Goal: Task Accomplishment & Management: Manage account settings

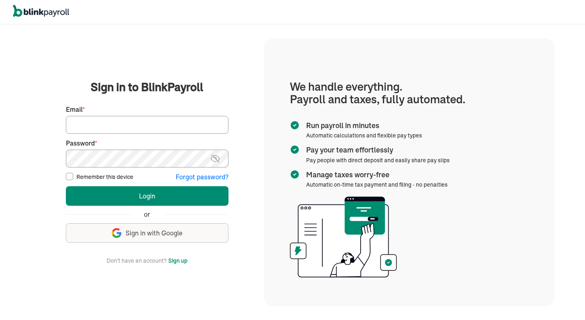
click at [183, 126] on input "Email *" at bounding box center [147, 125] width 163 height 18
click at [164, 126] on input "Email *" at bounding box center [147, 125] width 163 height 18
type input "ROSAGUARINICAPRI@GMAIL.COM"
click at [216, 159] on img at bounding box center [215, 159] width 10 height 10
click at [66, 186] on button "Login" at bounding box center [147, 196] width 163 height 20
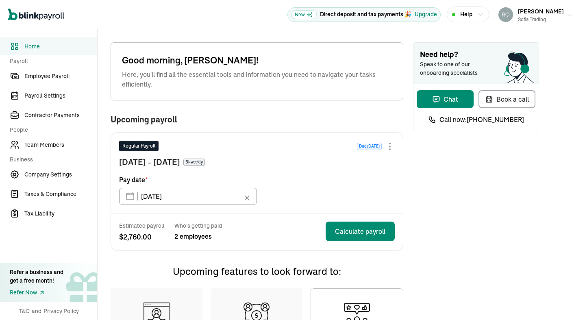
click at [558, 11] on span "[PERSON_NAME]" at bounding box center [541, 11] width 46 height 7
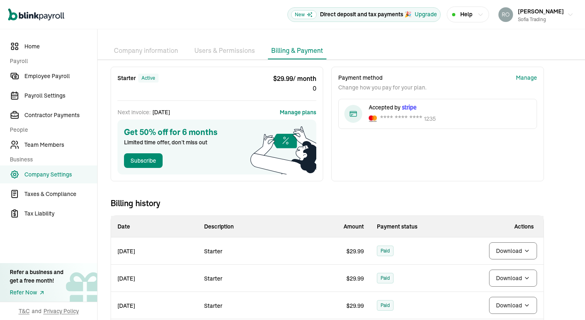
scroll to position [29, 0]
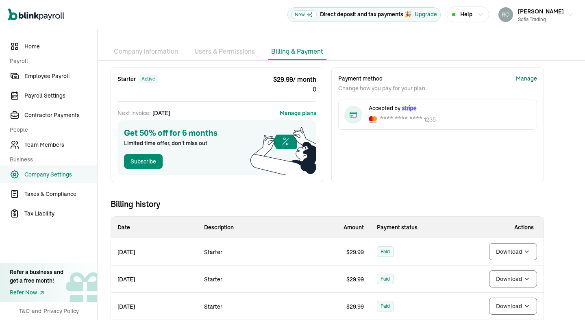
click at [527, 78] on div "Manage" at bounding box center [526, 78] width 21 height 9
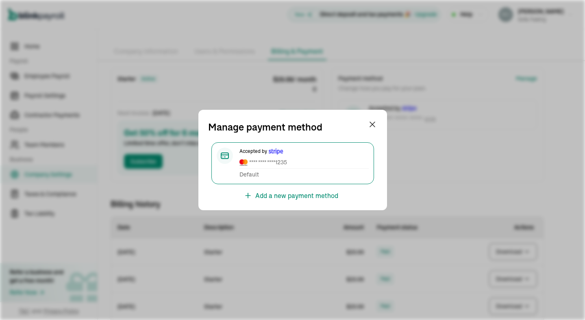
click at [378, 120] on div "Manage payment method Accepted by **** **** **** 1235 Default Add a new payment…" at bounding box center [292, 160] width 189 height 100
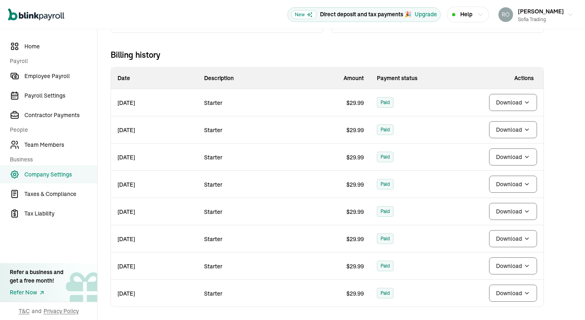
scroll to position [0, 0]
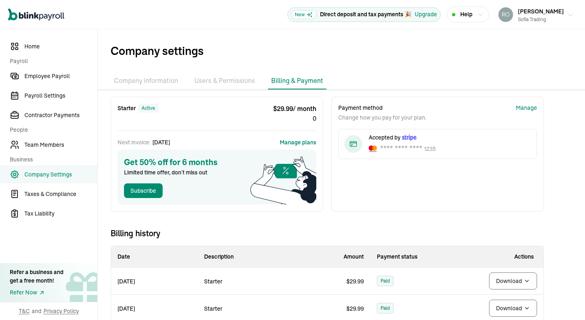
click at [541, 15] on div "Sofia TRade sofia trading" at bounding box center [541, 14] width 46 height 17
click at [569, 13] on icon "button" at bounding box center [570, 15] width 7 height 7
click at [568, 15] on icon "button" at bounding box center [570, 15] width 7 height 7
click at [412, 150] on p "**** **** ****" at bounding box center [401, 148] width 42 height 11
click at [528, 109] on div "Manage" at bounding box center [526, 108] width 21 height 9
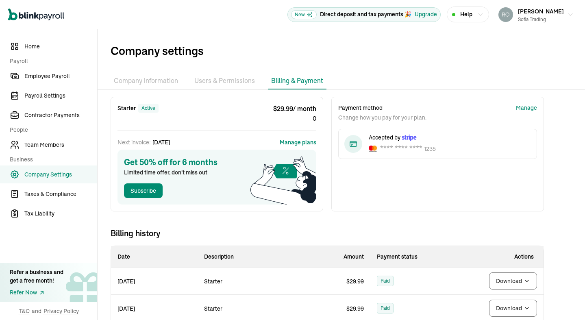
click at [303, 142] on button "Manage plans" at bounding box center [298, 142] width 37 height 8
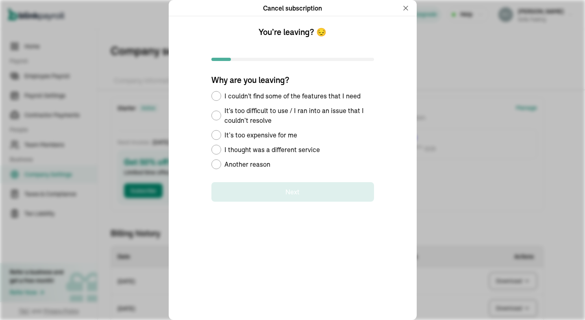
click at [256, 164] on span "Another reason" at bounding box center [247, 164] width 46 height 10
click at [218, 164] on input "Another reason" at bounding box center [214, 164] width 7 height 7
radio input "true"
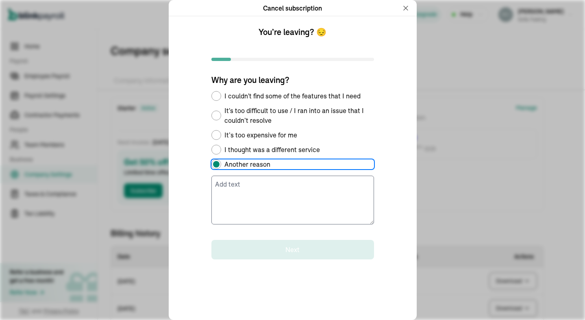
click at [219, 133] on div "Default Radio Group Label" at bounding box center [216, 135] width 10 height 10
click at [218, 133] on input "It’s too expensive for me" at bounding box center [214, 135] width 7 height 7
radio input "true"
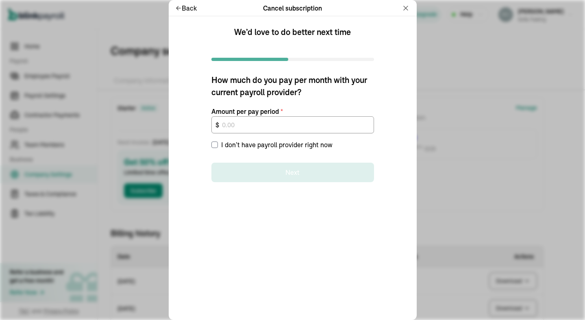
click at [212, 149] on label "I don’t have payroll provider right now" at bounding box center [292, 145] width 163 height 10
click at [212, 148] on input "I don’t have payroll provider right now" at bounding box center [214, 145] width 7 height 7
checkbox input "true"
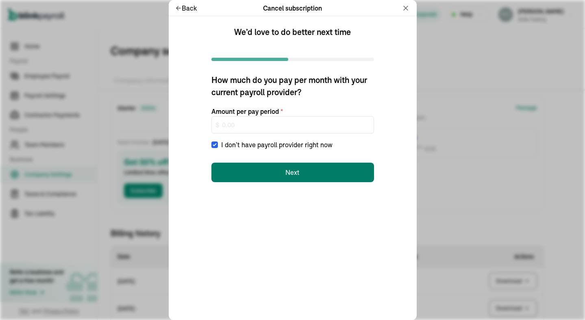
click at [305, 170] on button "Next" at bounding box center [292, 173] width 163 height 20
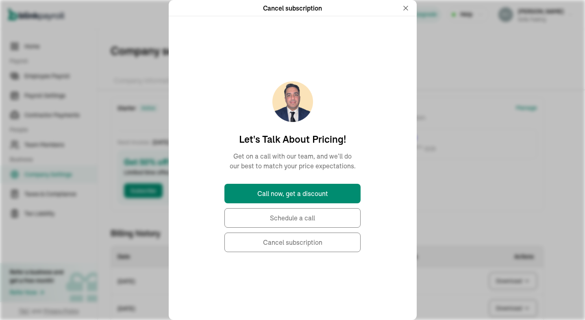
click at [293, 242] on button "Cancel subscription" at bounding box center [292, 243] width 136 height 20
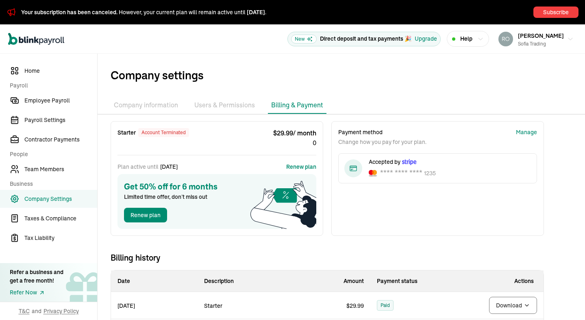
click at [124, 107] on li "Company information" at bounding box center [146, 105] width 71 height 17
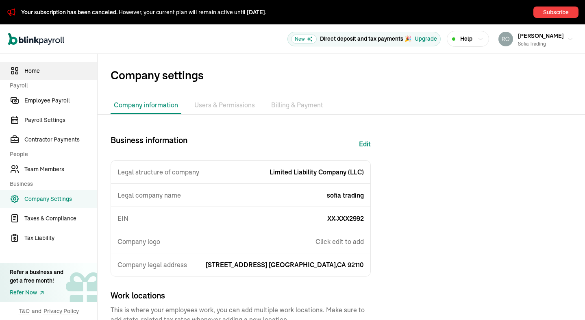
click at [41, 75] on link "Home" at bounding box center [48, 71] width 97 height 18
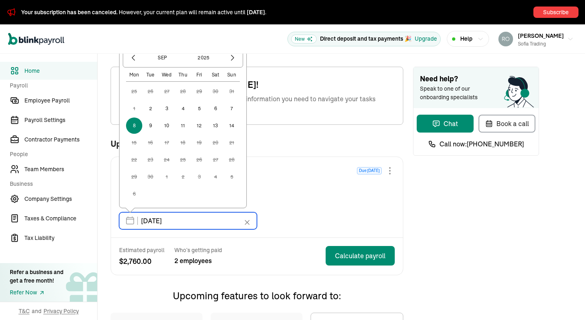
click at [192, 217] on input "[DATE]" at bounding box center [188, 220] width 138 height 17
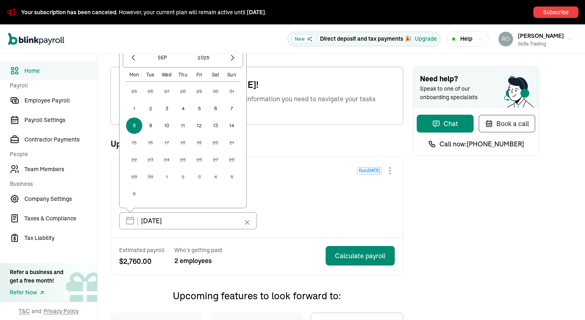
click at [303, 164] on div "Regular Payroll Due [DATE] [DATE] - [DATE] Bi-weekly Pay date * [DATE] [DATE] M…" at bounding box center [257, 197] width 292 height 81
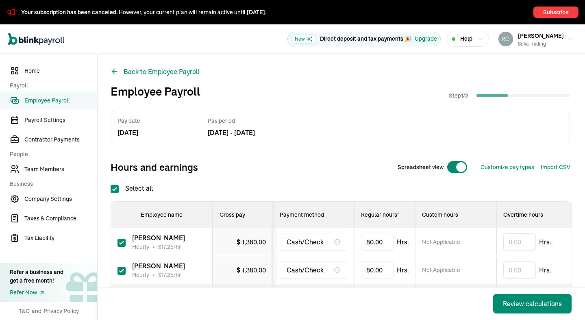
checkbox input "true"
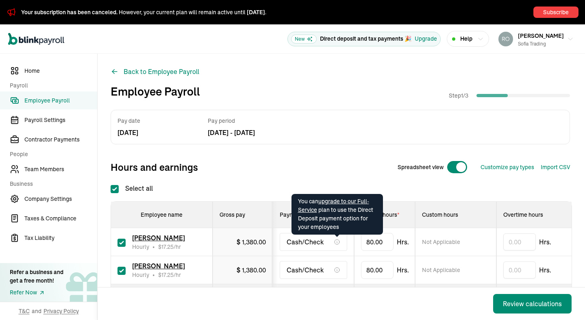
scroll to position [33, 0]
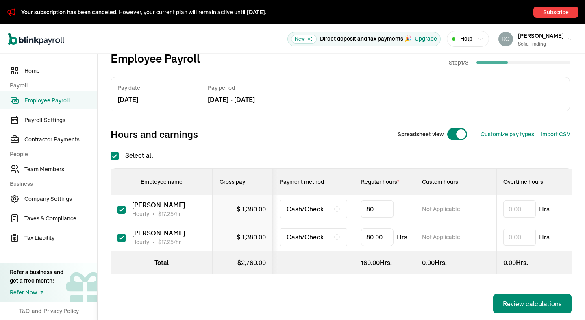
type input "8"
type input "20"
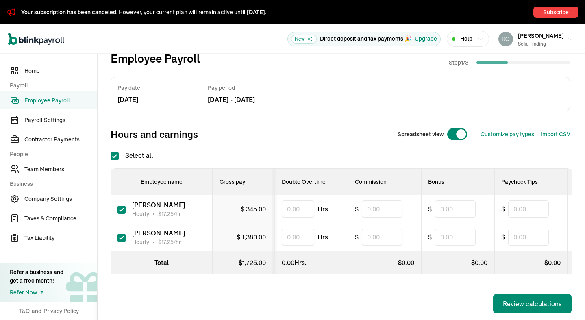
scroll to position [0, 338]
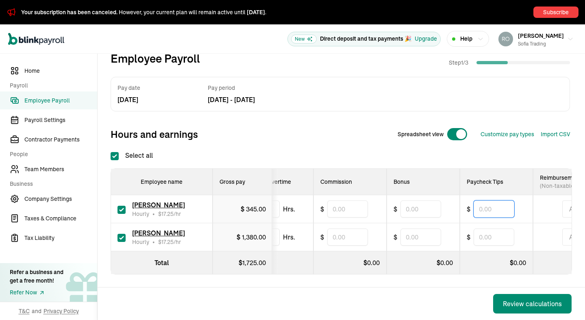
click at [476, 210] on input "text" at bounding box center [494, 208] width 41 height 17
type input "180"
click at [471, 292] on div "Back Review calculations" at bounding box center [340, 304] width 484 height 33
click at [525, 304] on div "Review calculations" at bounding box center [532, 304] width 59 height 10
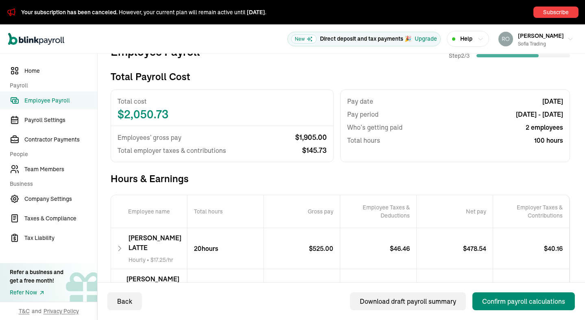
scroll to position [109, 0]
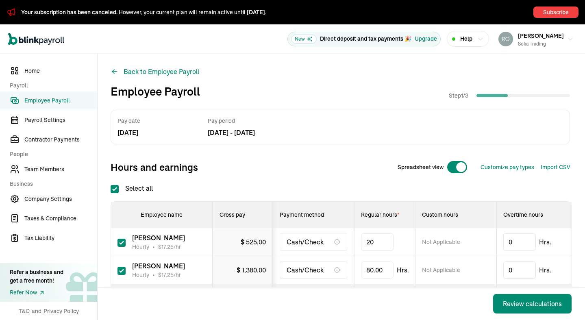
type input "2"
type input "48"
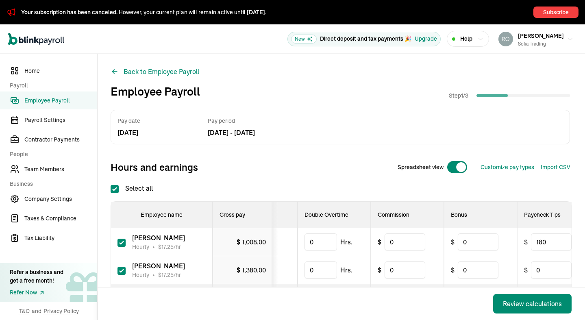
scroll to position [0, 453]
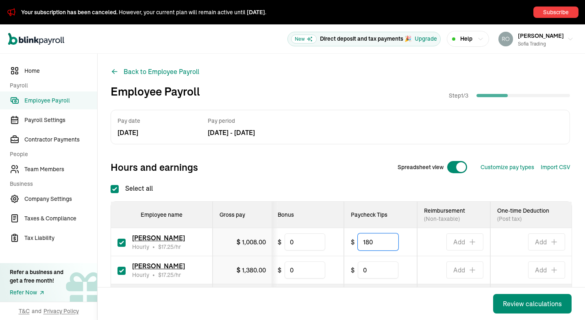
click at [394, 244] on input "180" at bounding box center [378, 241] width 41 height 17
type input "1"
type input "630"
click at [379, 144] on div "Pay date [DATE] Pay period [DATE] - [DATE]" at bounding box center [341, 127] width 460 height 35
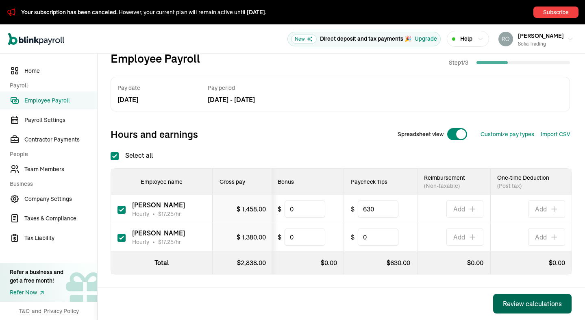
click at [515, 303] on div "Review calculations" at bounding box center [532, 304] width 59 height 10
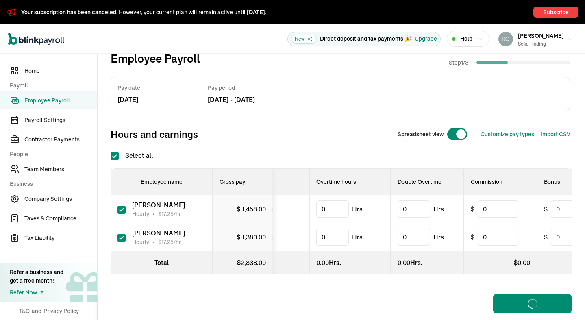
scroll to position [0, 164]
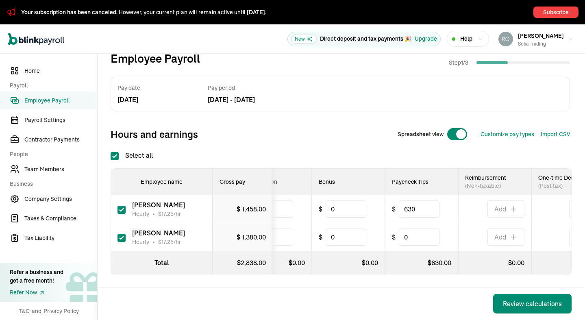
scroll to position [0, 453]
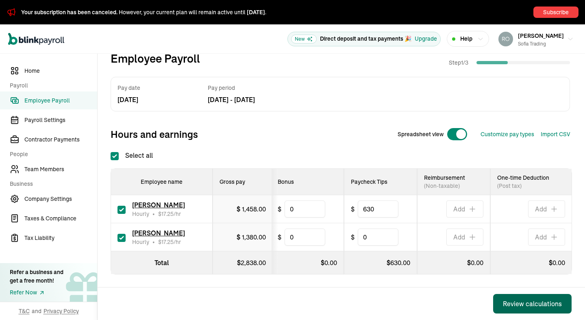
click at [528, 303] on div "Review calculations" at bounding box center [532, 304] width 59 height 10
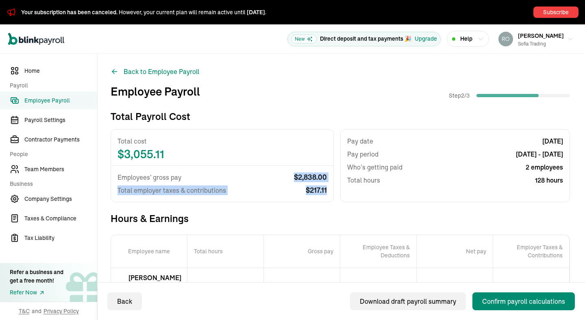
drag, startPoint x: 295, startPoint y: 173, endPoint x: 305, endPoint y: 201, distance: 29.6
click at [305, 201] on div "Employees’ gross pay $ 2,838.00 Total employer taxes & contributions $ 217.11" at bounding box center [222, 184] width 222 height 36
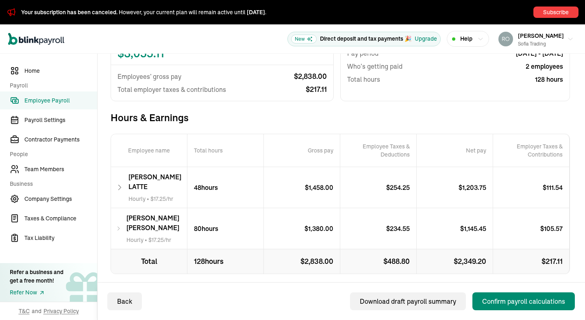
scroll to position [109, 0]
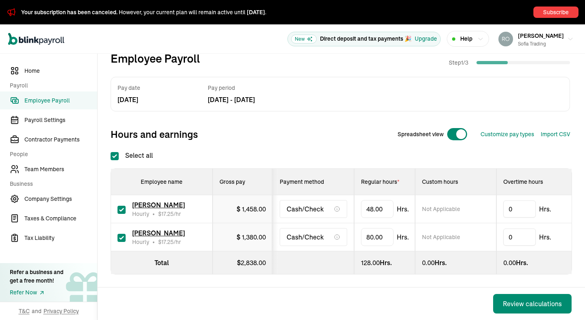
checkbox input "true"
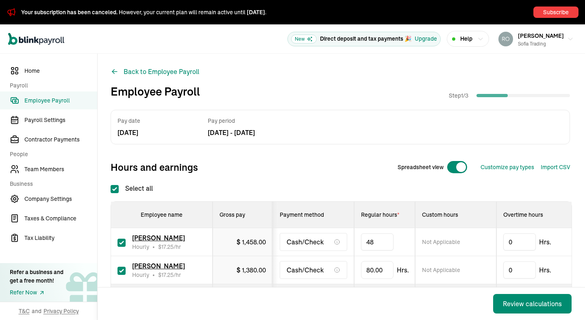
type input "4"
type input "53"
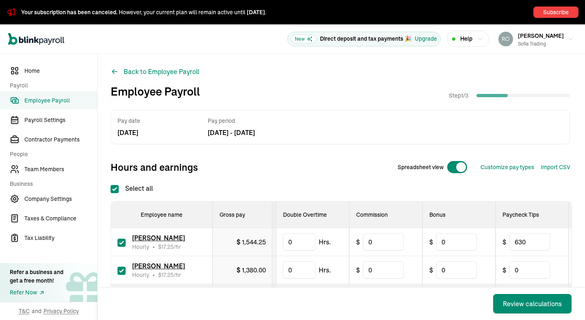
scroll to position [0, 303]
click at [536, 245] on input "630" at bounding box center [528, 241] width 41 height 17
type input "6"
type input "743"
click at [455, 308] on div "Back Review calculations" at bounding box center [340, 304] width 484 height 33
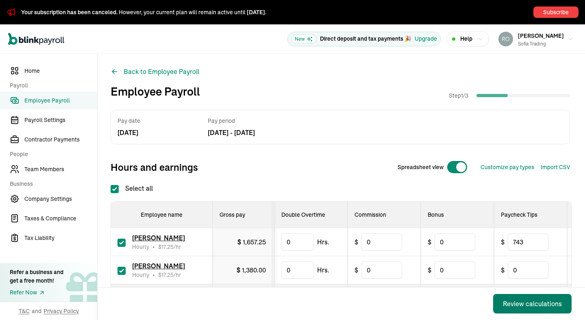
click at [528, 301] on div "Review calculations" at bounding box center [532, 304] width 59 height 10
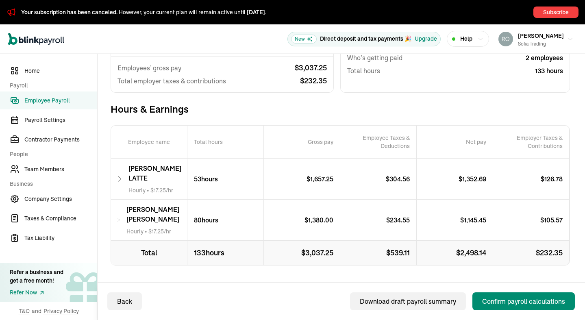
scroll to position [108, 0]
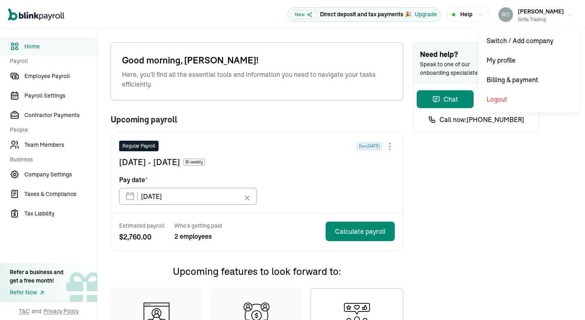
click at [558, 11] on span "[PERSON_NAME]" at bounding box center [541, 11] width 46 height 7
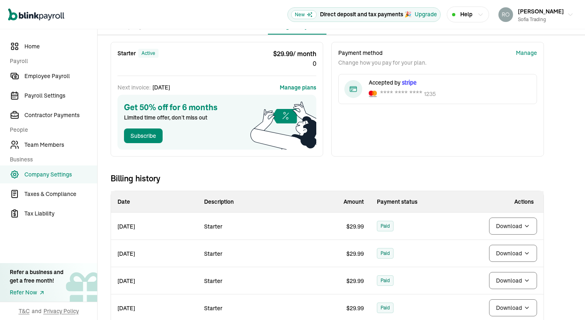
scroll to position [29, 0]
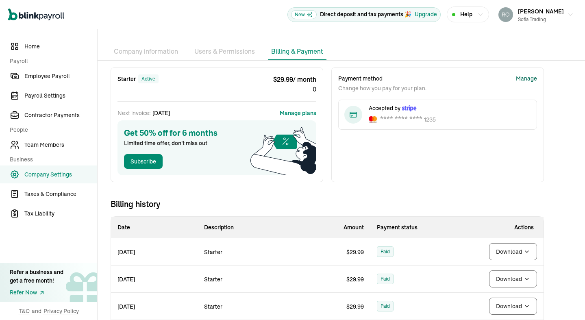
click at [527, 78] on div "Manage" at bounding box center [526, 78] width 21 height 9
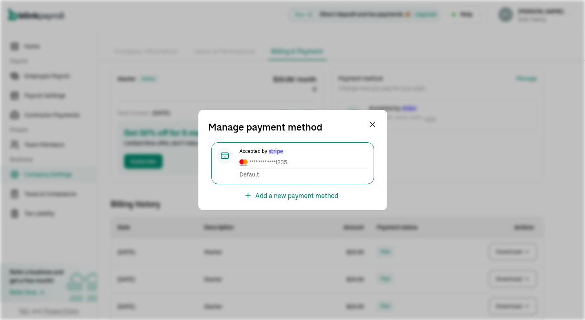
click at [378, 120] on div "Manage payment method Accepted by **** **** **** 1235 Default Add a new payment…" at bounding box center [292, 160] width 189 height 100
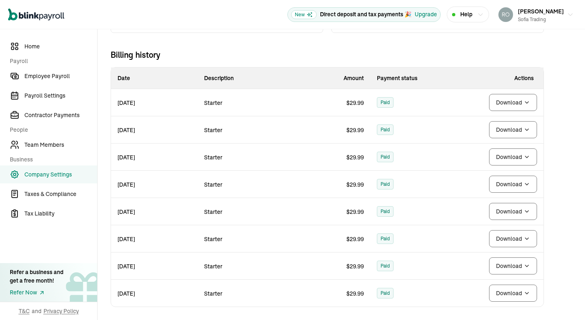
scroll to position [0, 0]
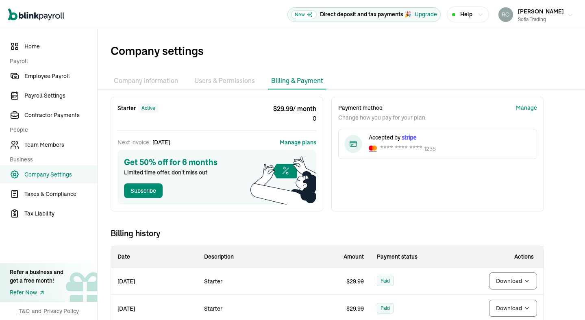
click at [541, 15] on div "Sofia TRade sofia trading" at bounding box center [541, 14] width 46 height 17
click at [569, 13] on icon "button" at bounding box center [570, 15] width 7 height 7
click at [568, 15] on icon "button" at bounding box center [570, 15] width 7 height 7
click at [412, 150] on p "**** **** ****" at bounding box center [401, 148] width 42 height 11
click at [528, 109] on div "Manage" at bounding box center [526, 108] width 21 height 9
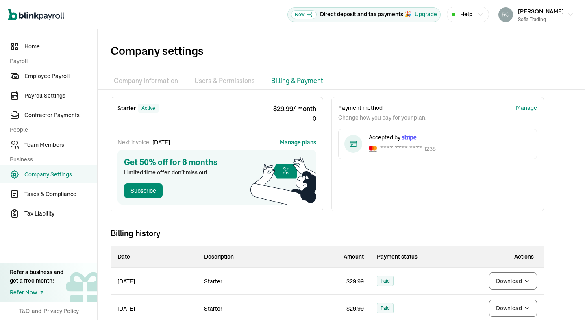
click at [303, 142] on button "Manage plans" at bounding box center [298, 142] width 37 height 8
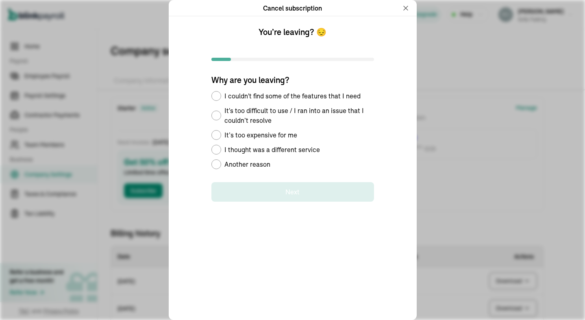
click at [256, 164] on span "Another reason" at bounding box center [247, 164] width 46 height 10
click at [218, 164] on input "Another reason" at bounding box center [214, 164] width 7 height 7
radio input "true"
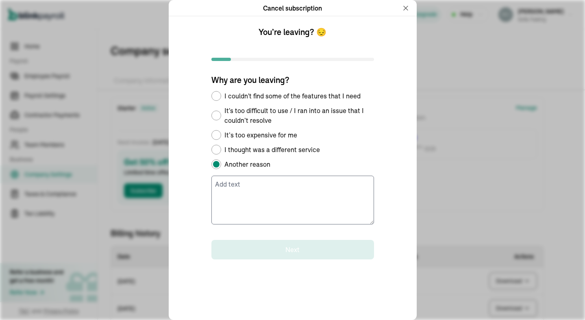
click at [219, 133] on div "Default Radio Group Label" at bounding box center [216, 135] width 10 height 10
click at [218, 133] on input "It’s too expensive for me" at bounding box center [214, 135] width 7 height 7
radio input "true"
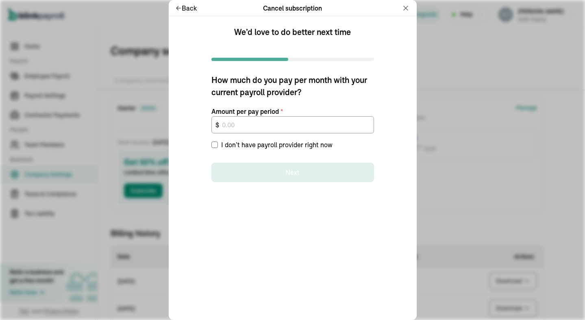
click at [212, 149] on label "I don’t have payroll provider right now" at bounding box center [292, 145] width 163 height 10
click at [212, 148] on input "I don’t have payroll provider right now" at bounding box center [214, 145] width 7 height 7
checkbox input "true"
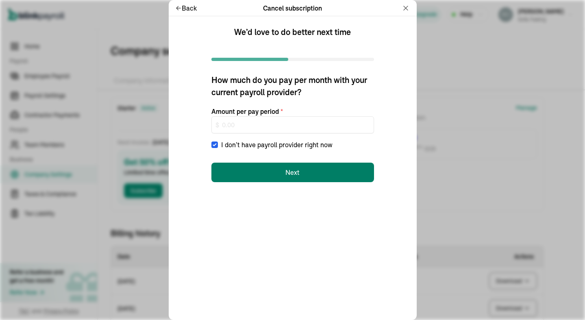
click at [305, 170] on button "Next" at bounding box center [292, 173] width 163 height 20
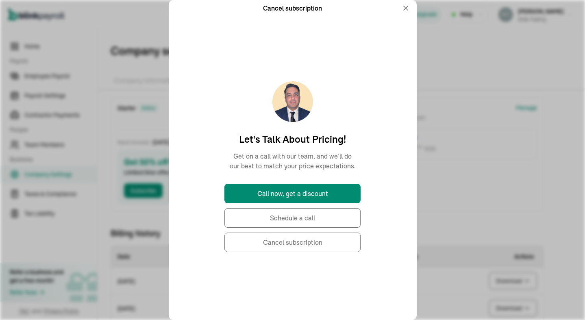
click at [293, 242] on button "Cancel subscription" at bounding box center [292, 243] width 136 height 20
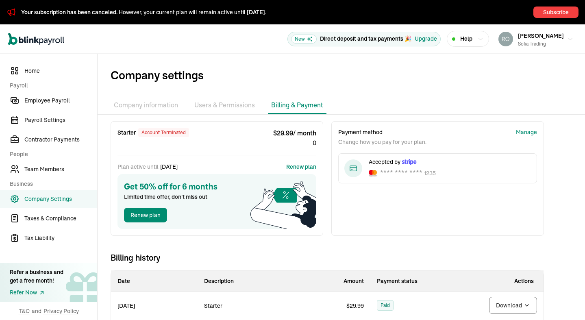
click at [124, 107] on li "Company information" at bounding box center [146, 105] width 71 height 17
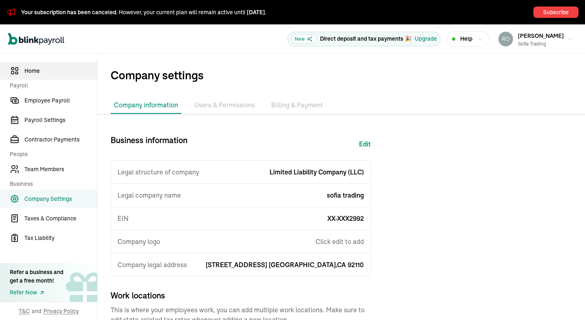
click at [41, 75] on link "Home" at bounding box center [48, 71] width 97 height 18
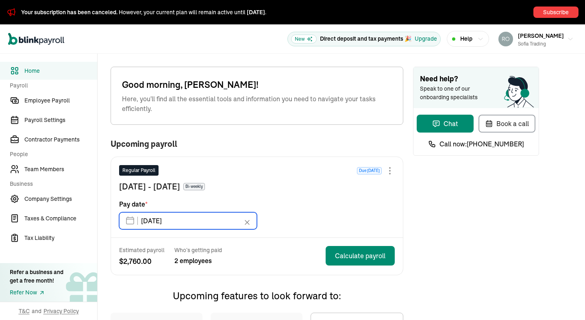
click at [192, 217] on input "[DATE]" at bounding box center [188, 220] width 138 height 17
click at [303, 164] on div "Regular Payroll Due [DATE] [DATE] - [DATE] Bi-weekly Pay date * [DATE] [DATE] M…" at bounding box center [257, 197] width 292 height 81
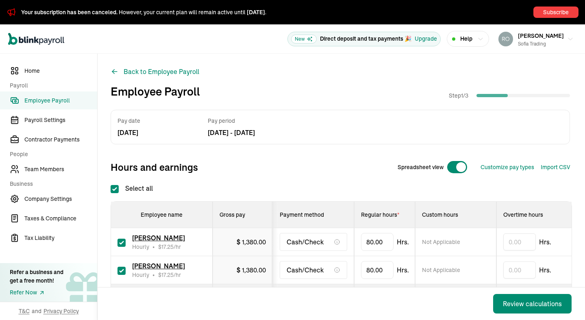
scroll to position [33, 0]
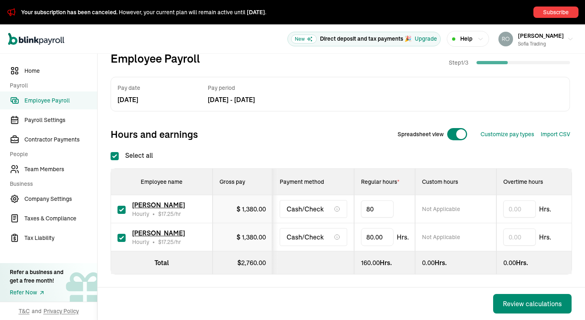
type input "8"
type input "20"
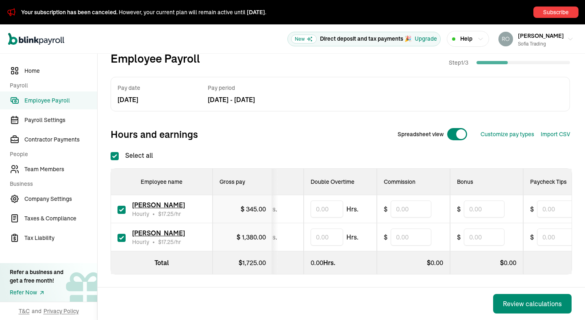
scroll to position [0, 338]
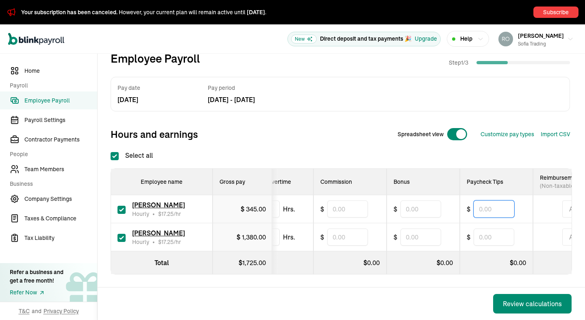
click at [476, 210] on input "text" at bounding box center [494, 208] width 41 height 17
type input "180"
click at [471, 292] on div "Back Review calculations" at bounding box center [340, 304] width 484 height 33
click at [525, 304] on div "Review calculations" at bounding box center [532, 304] width 59 height 10
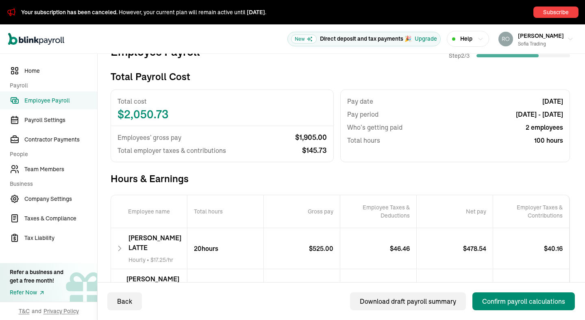
scroll to position [109, 0]
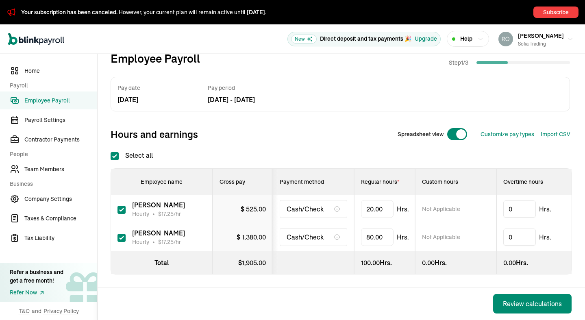
checkbox input "true"
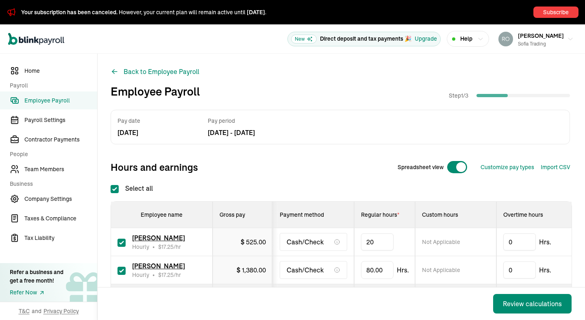
type input "2"
type input "48"
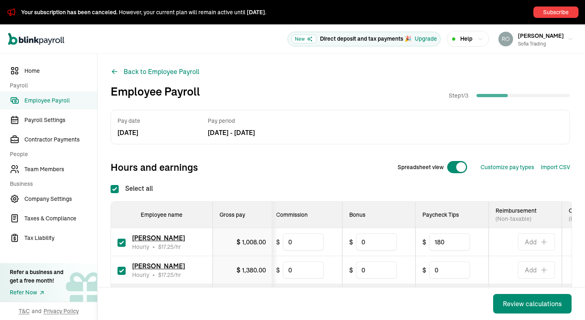
scroll to position [0, 453]
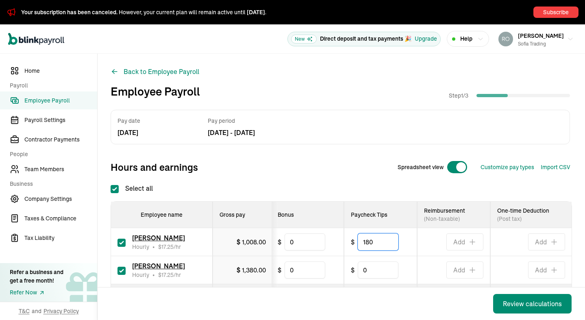
click at [394, 244] on input "180" at bounding box center [378, 241] width 41 height 17
type input "1"
type input "630"
click at [379, 144] on div "Pay date [DATE] Pay period [DATE] - [DATE]" at bounding box center [341, 127] width 460 height 35
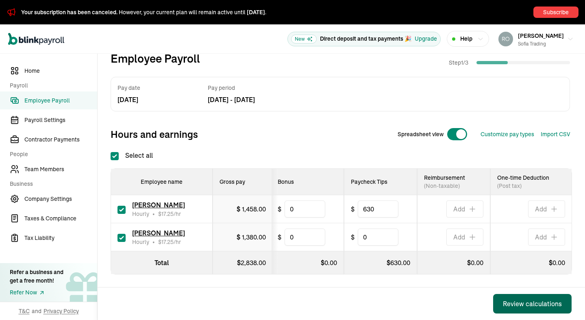
click at [515, 303] on div "Review calculations" at bounding box center [532, 304] width 59 height 10
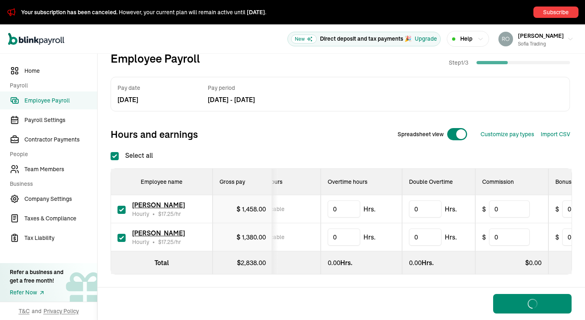
scroll to position [0, 159]
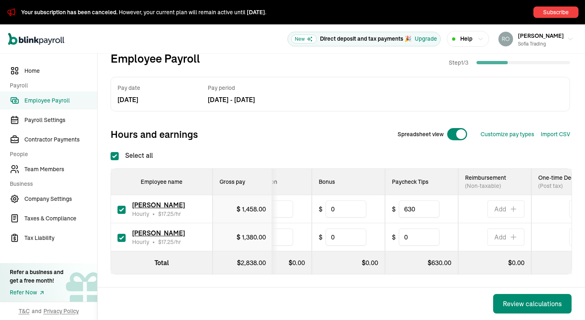
scroll to position [0, 453]
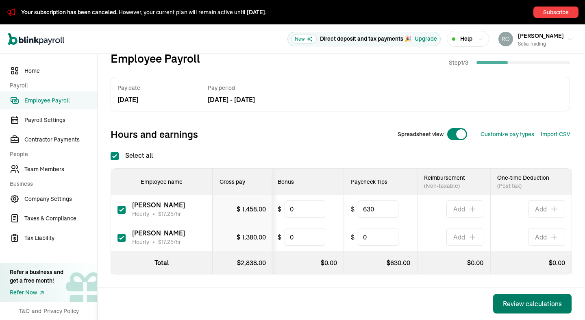
click at [528, 303] on div "Review calculations" at bounding box center [532, 304] width 59 height 10
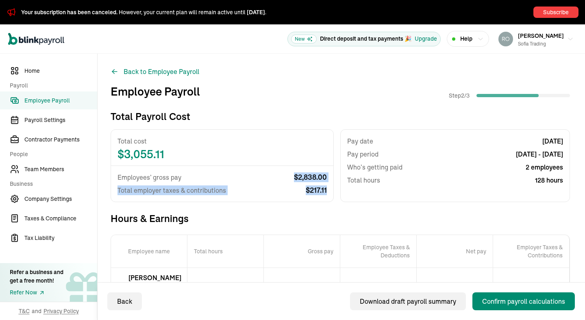
drag, startPoint x: 295, startPoint y: 173, endPoint x: 305, endPoint y: 201, distance: 29.6
click at [305, 201] on div "Employees’ gross pay $ 2,838.00 Total employer taxes & contributions $ 217.11" at bounding box center [222, 184] width 222 height 36
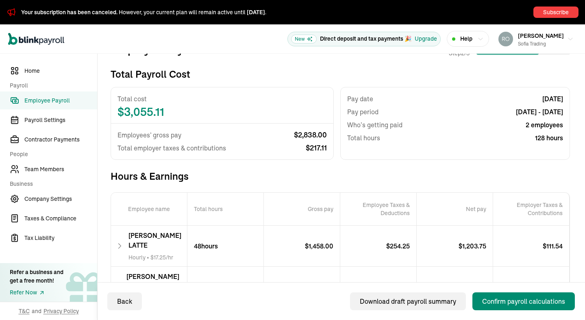
scroll to position [109, 0]
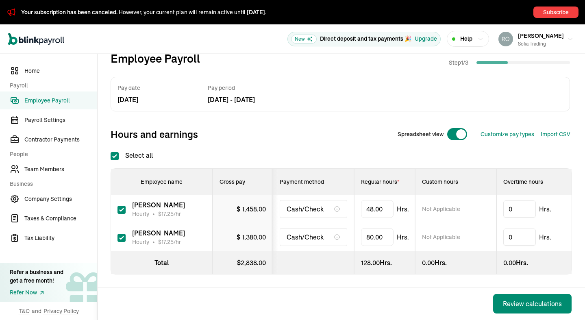
checkbox input "true"
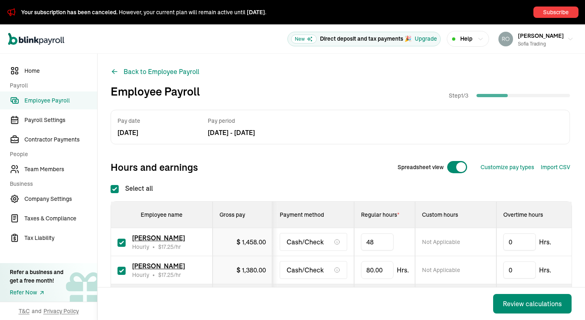
type input "4"
type input "53"
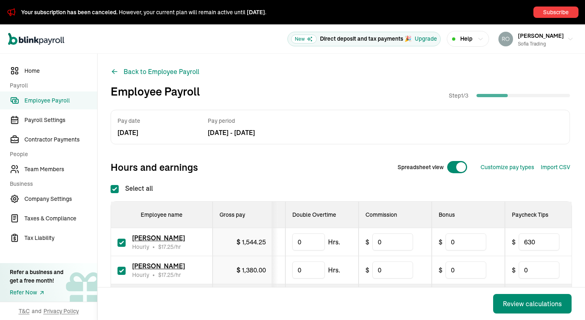
scroll to position [0, 303]
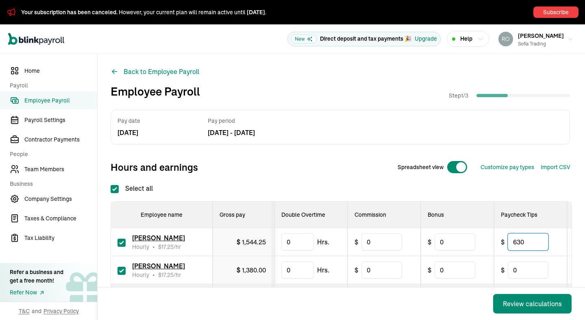
click at [536, 245] on input "630" at bounding box center [528, 241] width 41 height 17
type input "6"
type input "743"
click at [455, 308] on div "Back Review calculations" at bounding box center [340, 304] width 484 height 33
click at [528, 301] on div "Review calculations" at bounding box center [532, 304] width 59 height 10
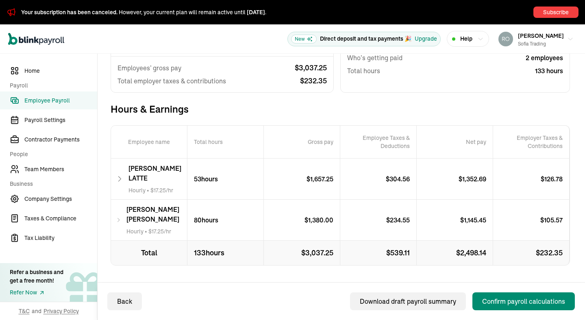
scroll to position [108, 0]
